Goal: Information Seeking & Learning: Find specific fact

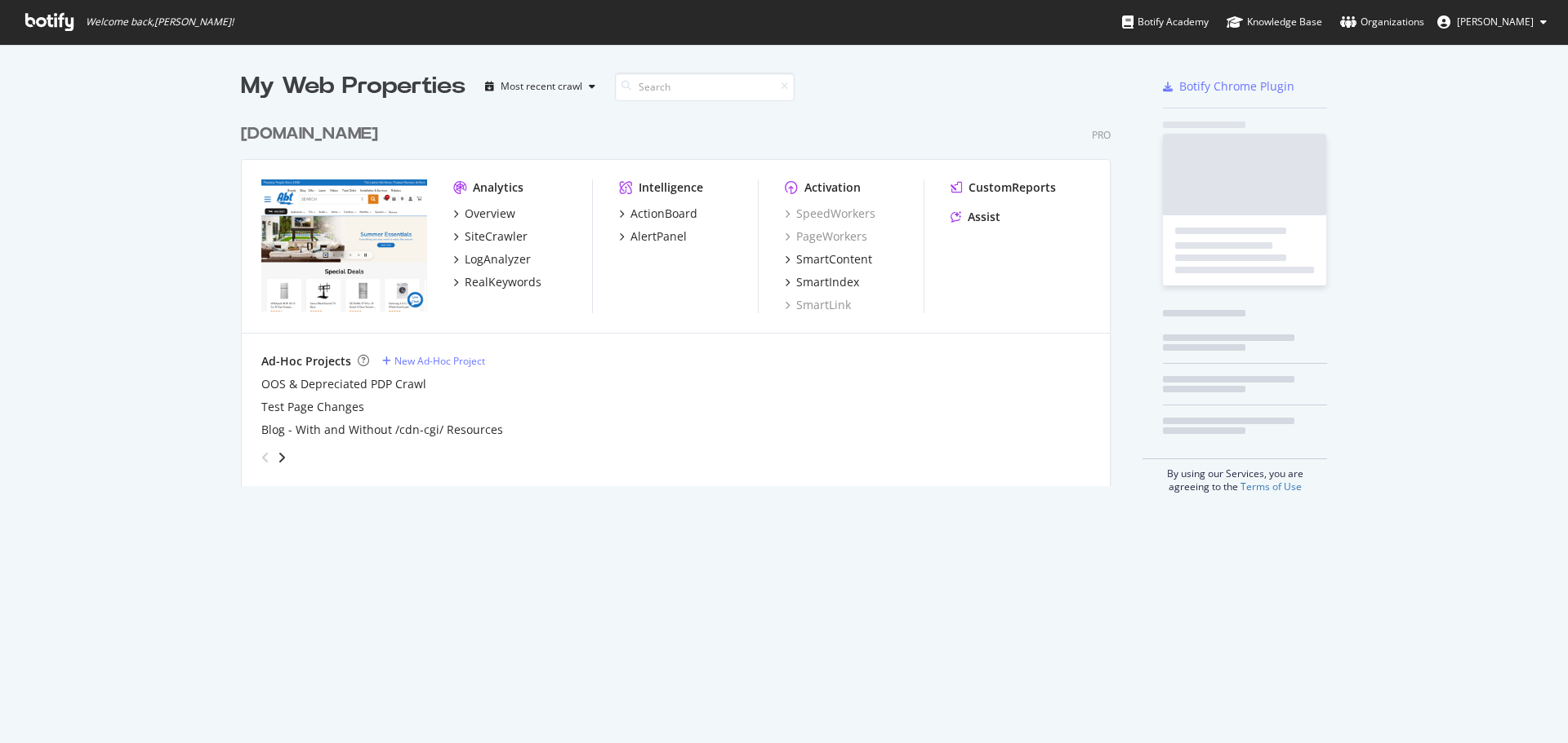
scroll to position [372, 870]
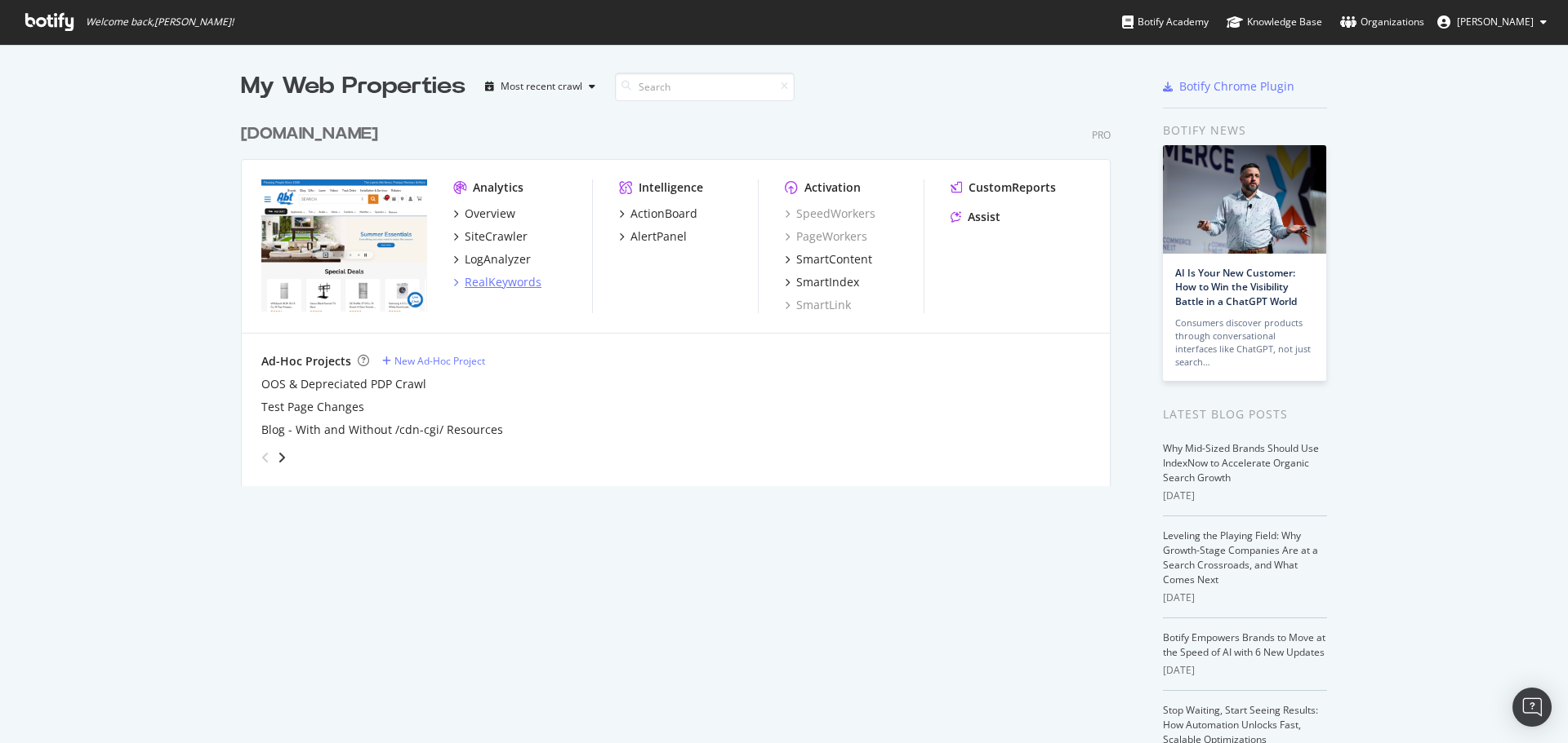
click at [518, 287] on div "RealKeywords" at bounding box center [503, 282] width 77 height 16
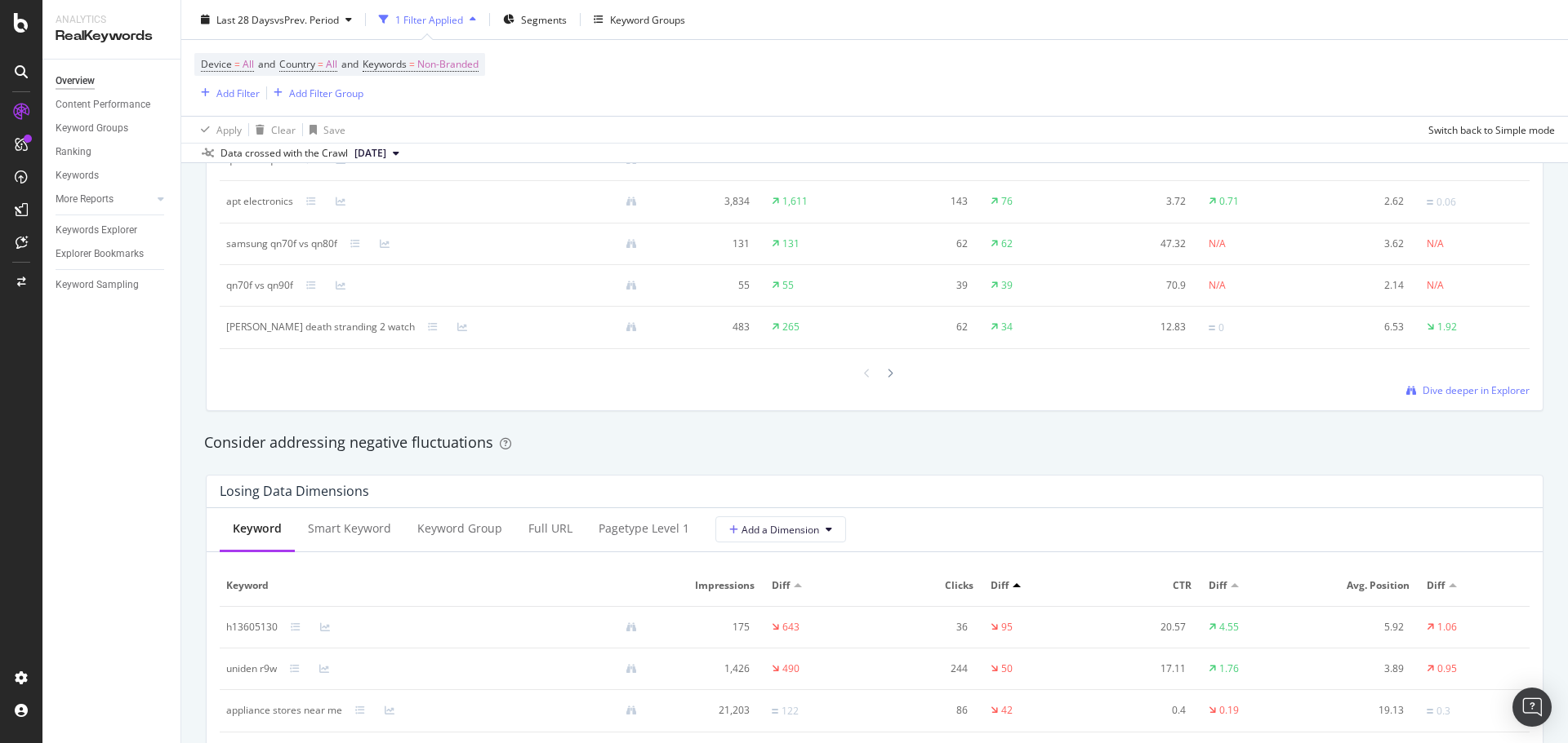
scroll to position [1795, 0]
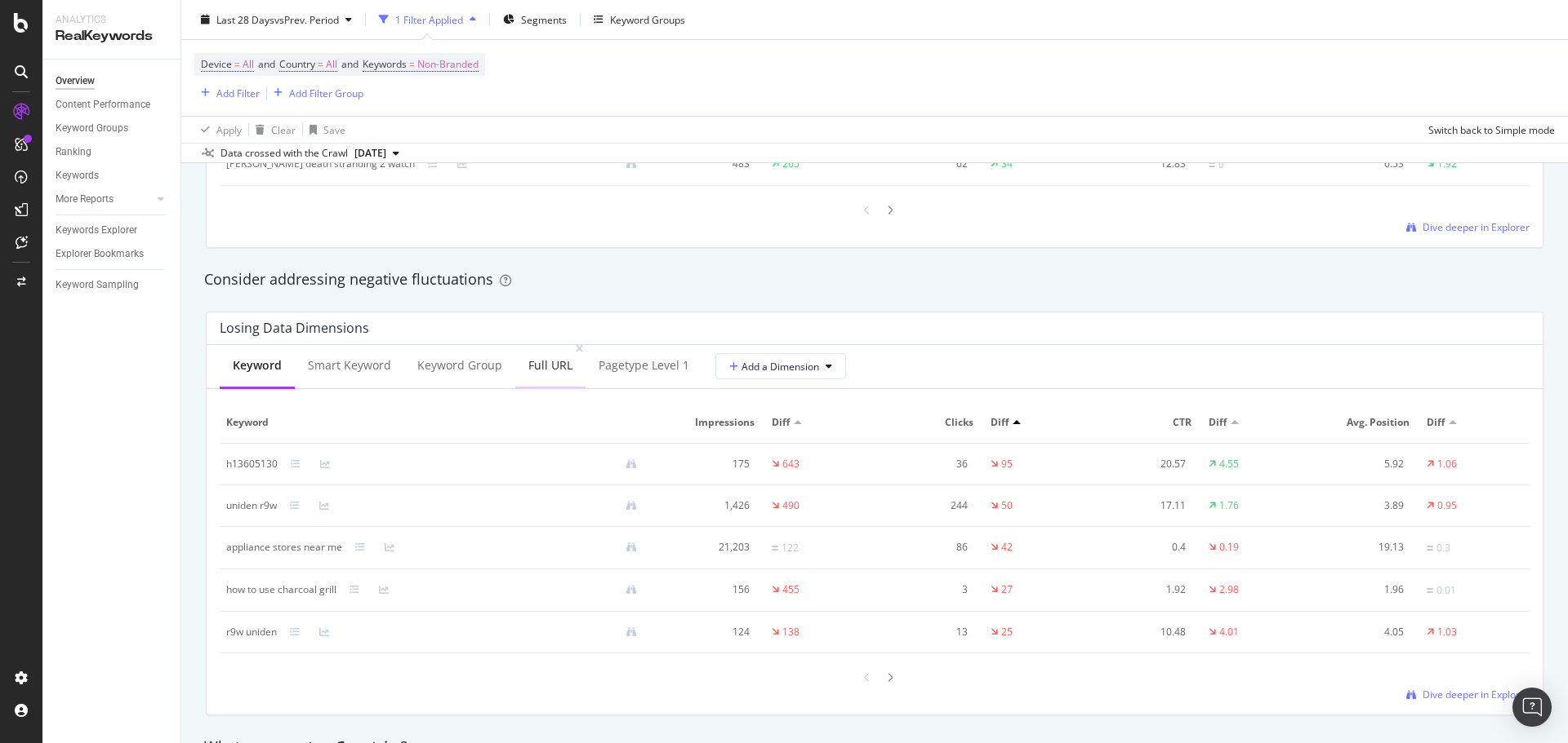
click at [555, 372] on div "Full URL" at bounding box center [550, 365] width 44 height 16
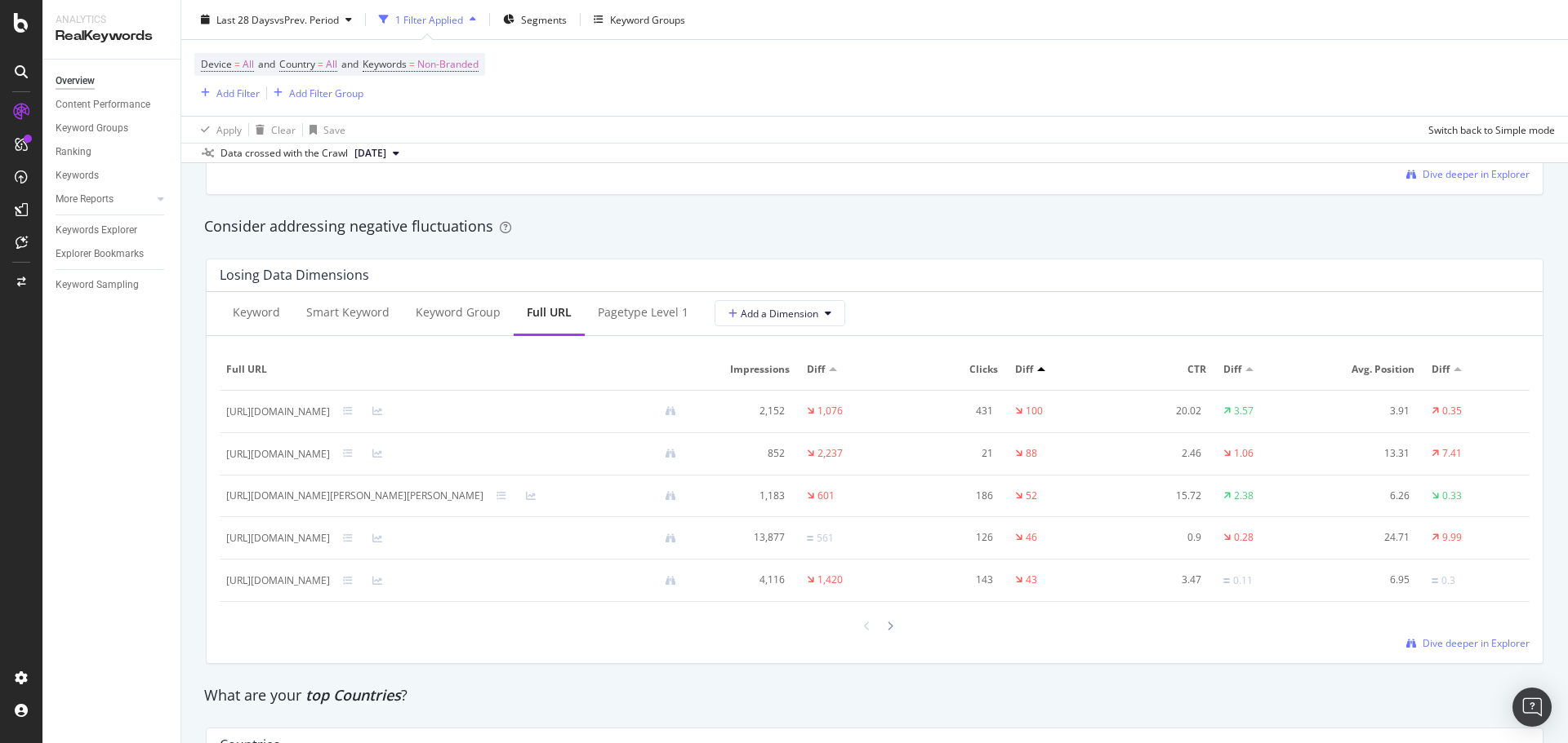
scroll to position [1876, 0]
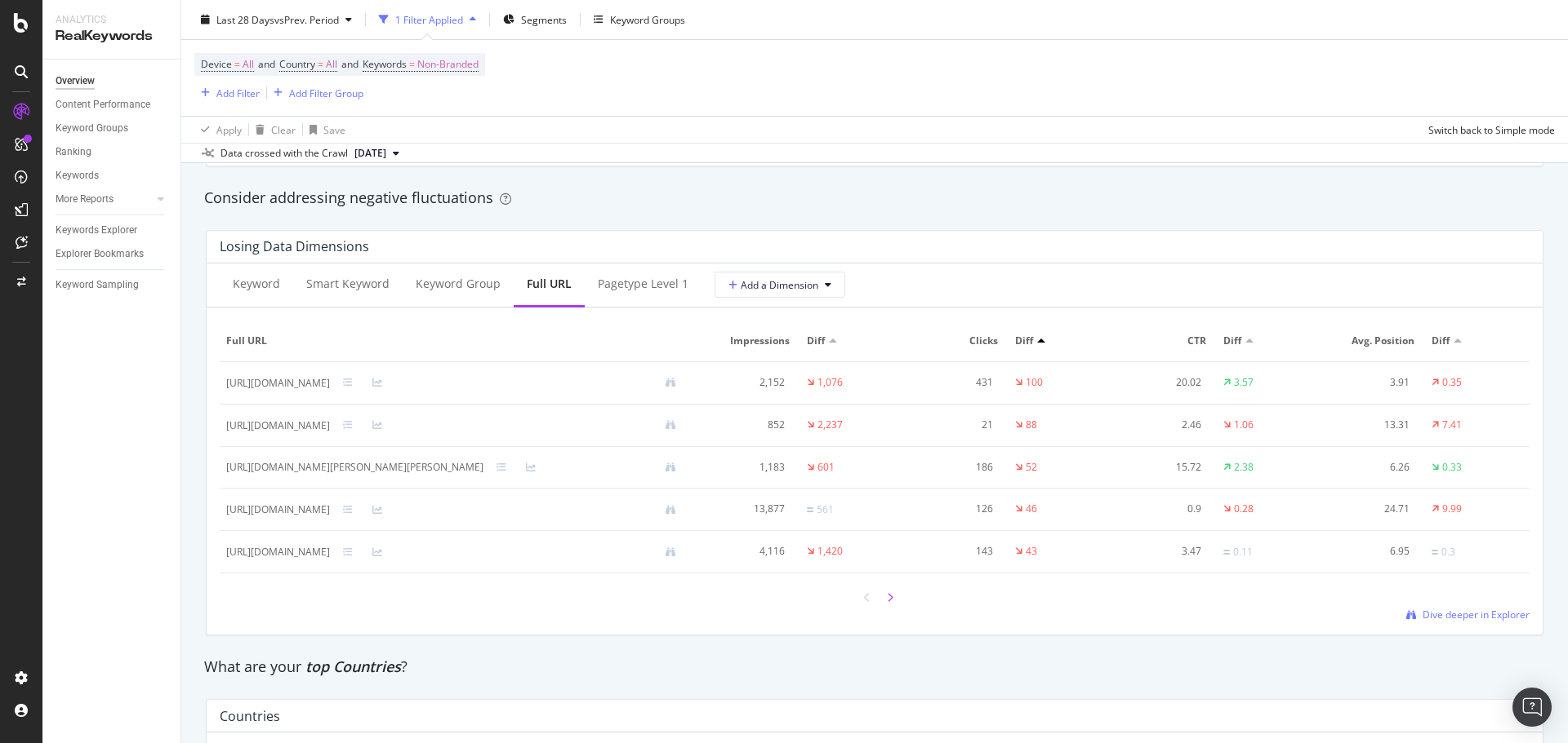
click at [882, 592] on div at bounding box center [889, 598] width 15 height 22
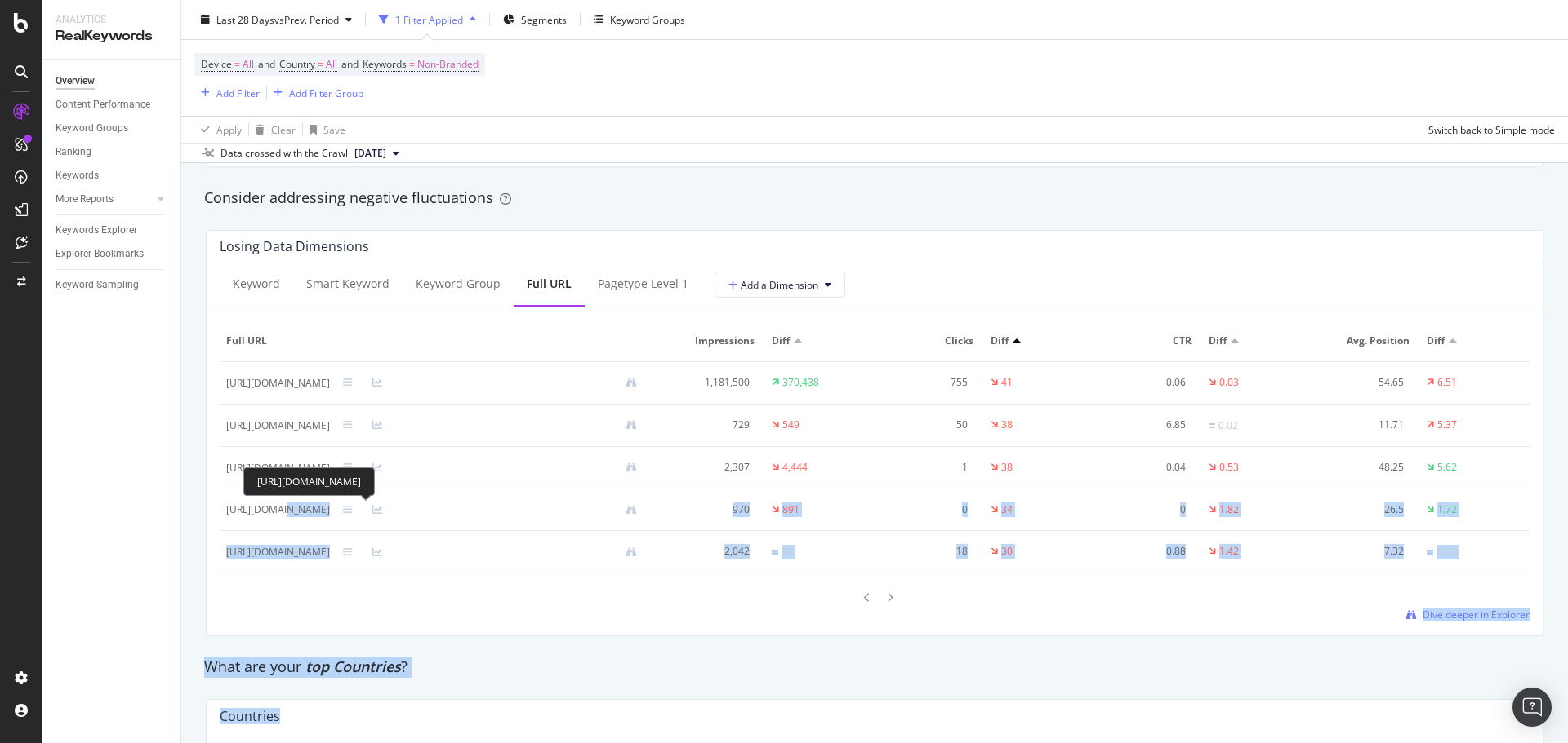
drag, startPoint x: 474, startPoint y: 529, endPoint x: 281, endPoint y: 515, distance: 193.5
click at [323, 581] on div "Full URL Impressions Diff Clicks Diff CTR Diff Avg. Position Diff [URL][DOMAIN_…" at bounding box center [875, 471] width 1310 height 301
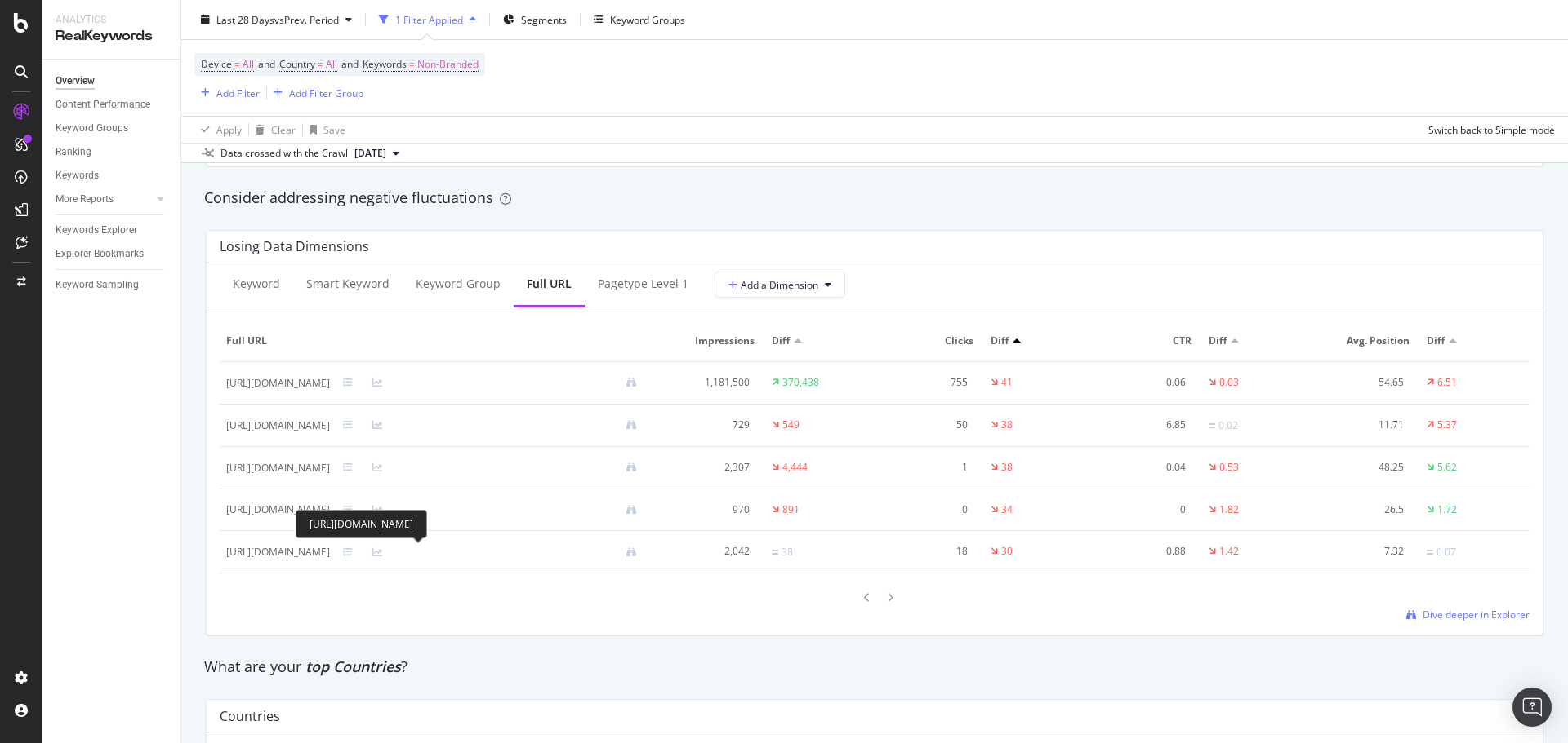
click at [329, 558] on div "[URL][DOMAIN_NAME]" at bounding box center [278, 552] width 103 height 15
drag, startPoint x: 516, startPoint y: 528, endPoint x: 308, endPoint y: 499, distance: 210.0
click at [308, 510] on div "[URL][DOMAIN_NAME]" at bounding box center [361, 524] width 131 height 28
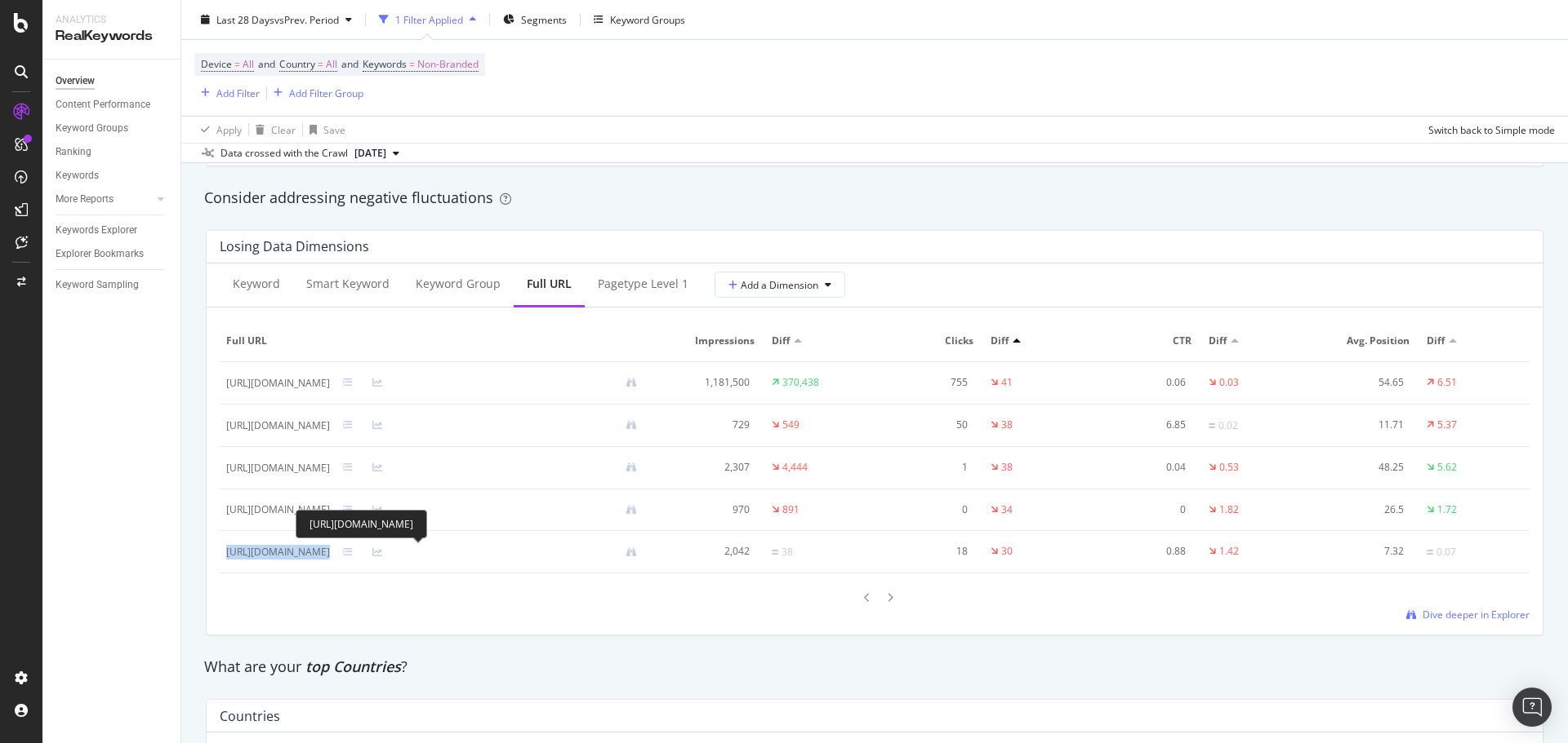
copy div "[URL][DOMAIN_NAME]"
